Goal: Task Accomplishment & Management: Use online tool/utility

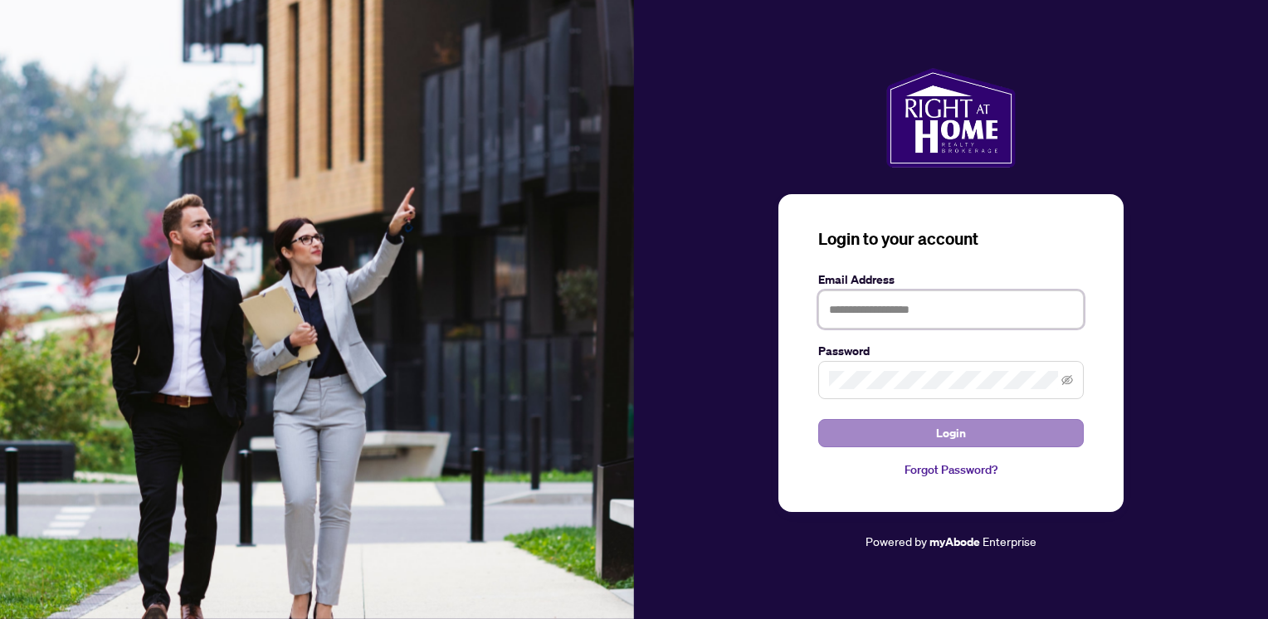
type input "**********"
click at [936, 424] on span "Login" at bounding box center [951, 433] width 30 height 27
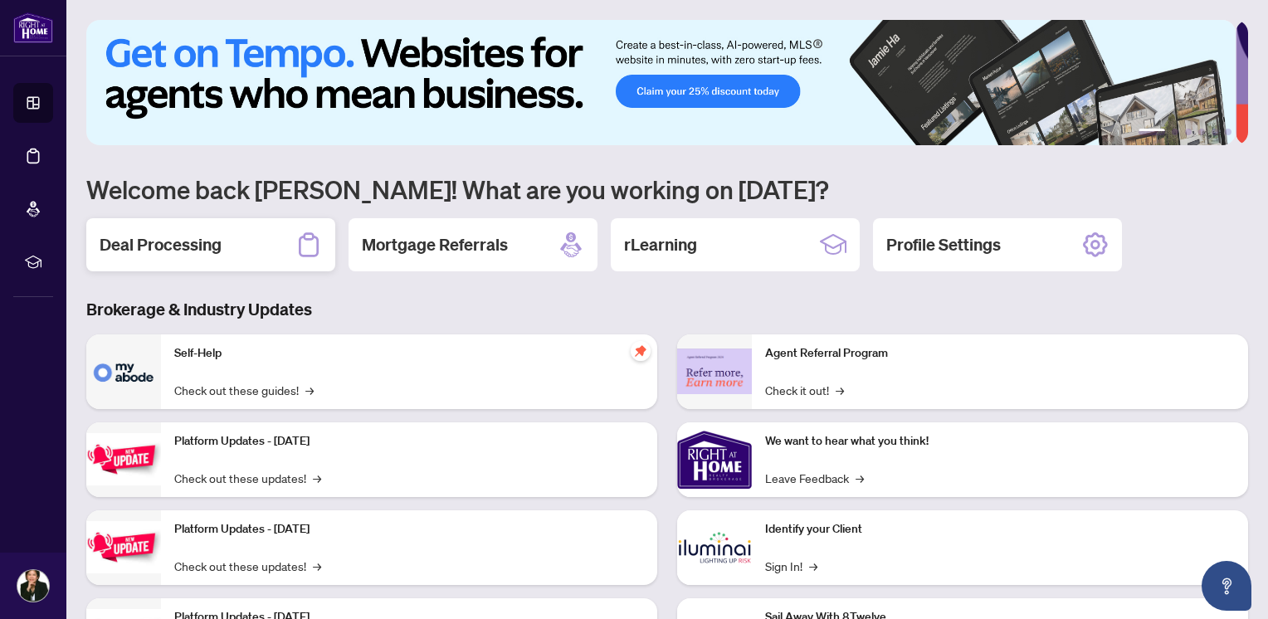
click at [183, 238] on h2 "Deal Processing" at bounding box center [161, 244] width 122 height 23
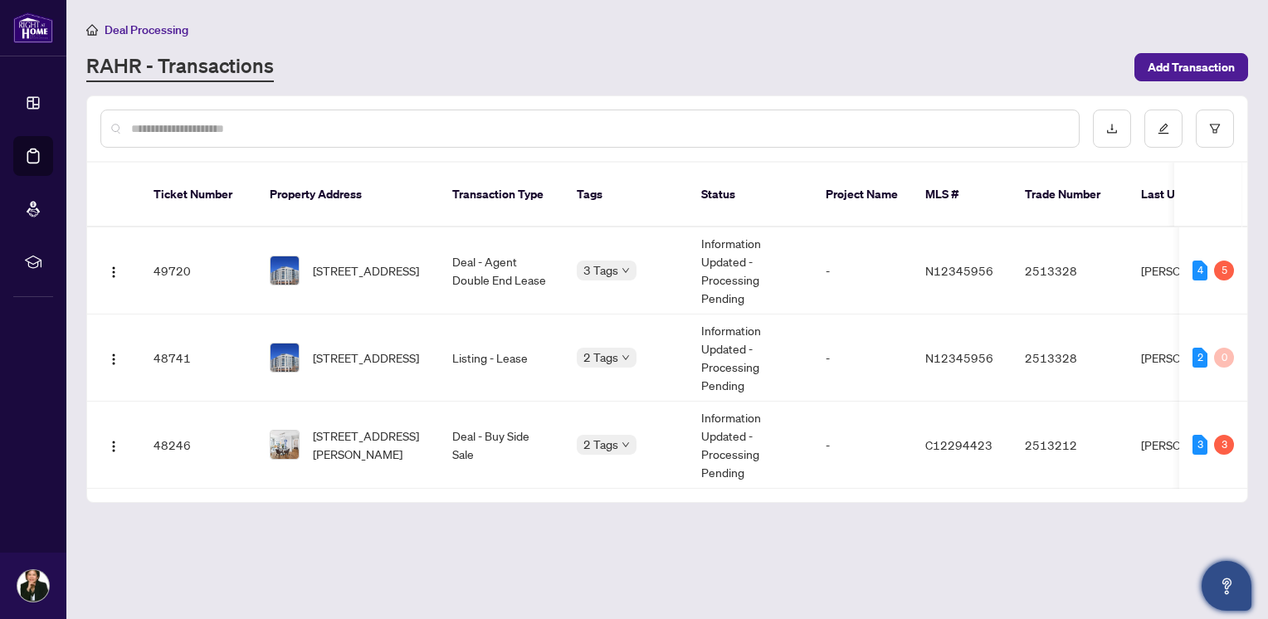
click at [1225, 589] on icon "Open asap" at bounding box center [1226, 586] width 21 height 21
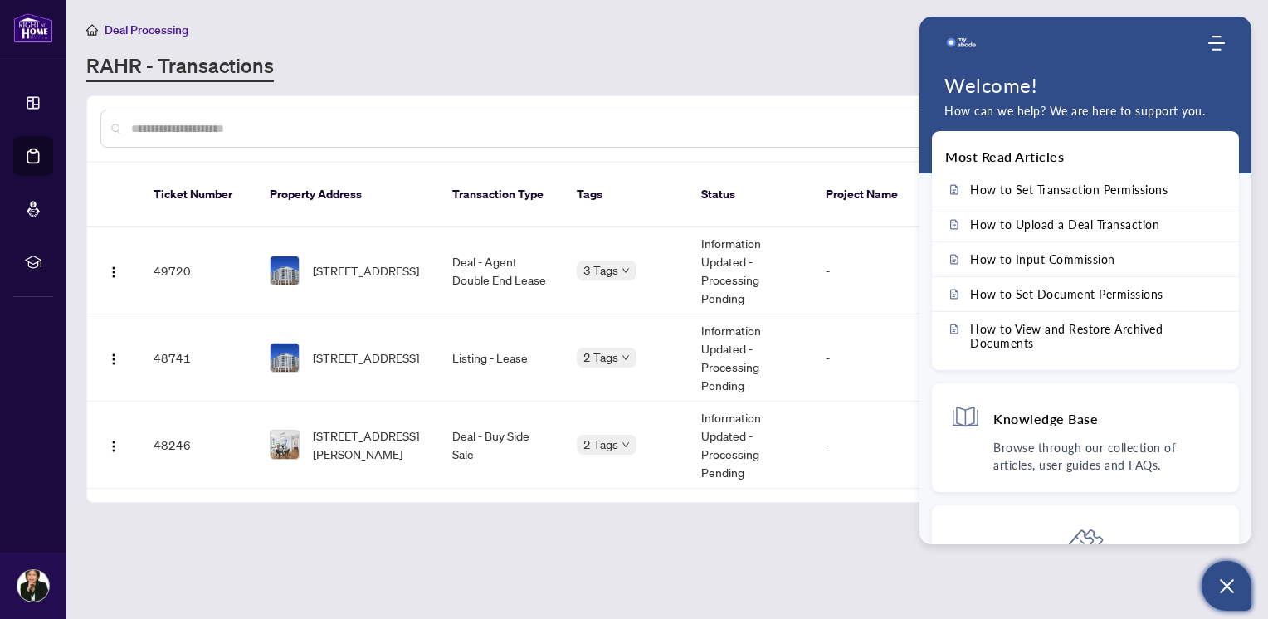
click at [783, 559] on main "Deal Processing [PERSON_NAME] - Transactions Add Transaction Ticket Number Prop…" at bounding box center [666, 309] width 1201 height 619
click at [770, 48] on div "Deal Processing [PERSON_NAME] - Transactions Add Transaction" at bounding box center [667, 51] width 1162 height 62
